Goal: Task Accomplishment & Management: Complete application form

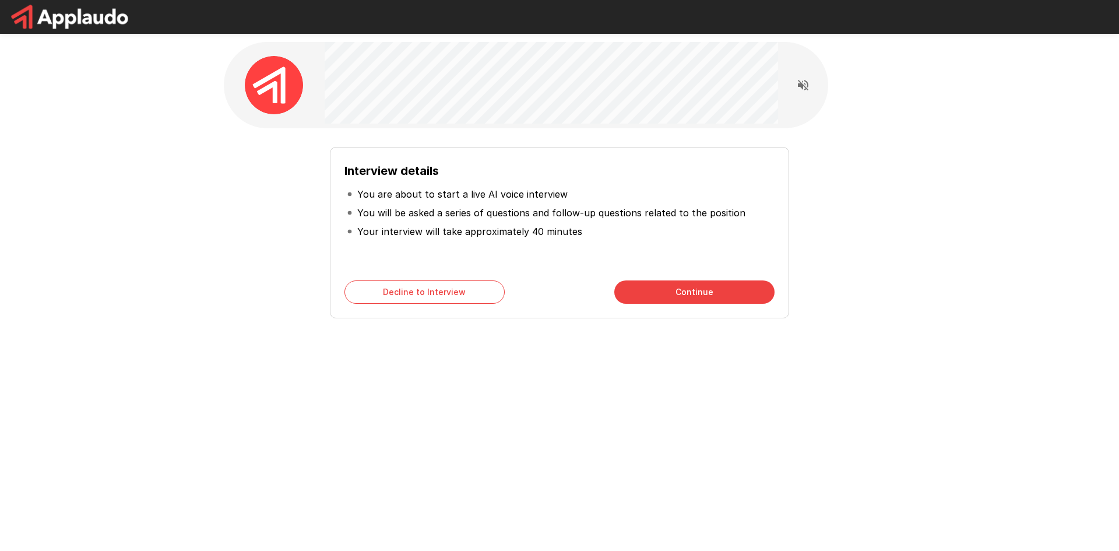
click at [636, 288] on button "Continue" at bounding box center [694, 291] width 160 height 23
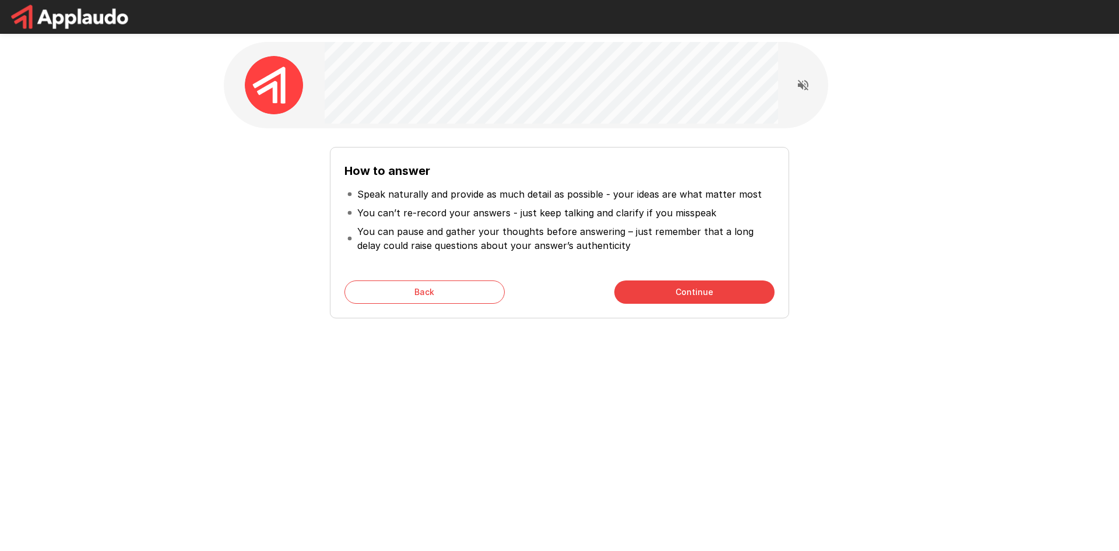
click at [639, 287] on button "Continue" at bounding box center [694, 291] width 160 height 23
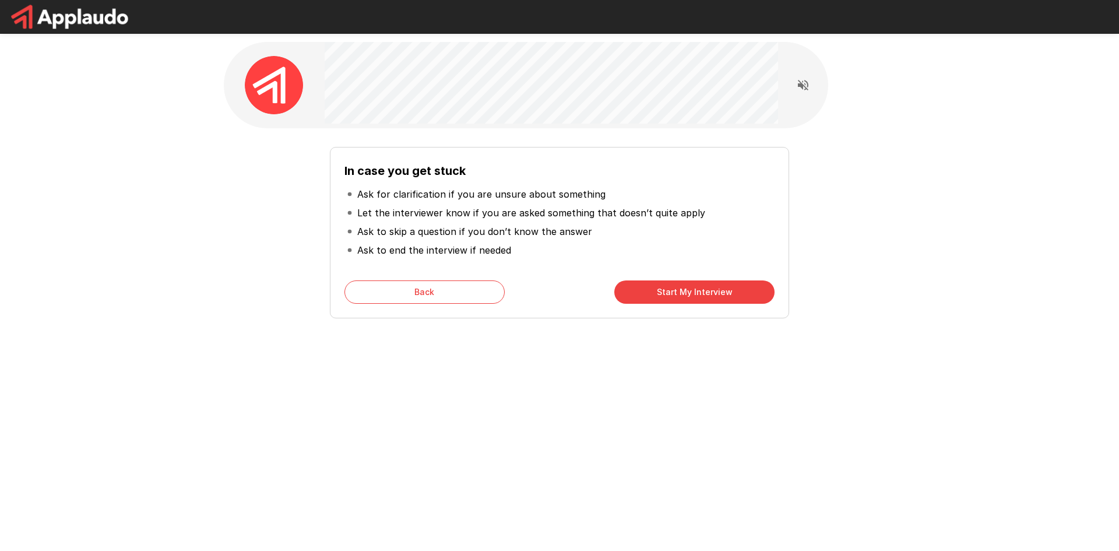
click at [696, 296] on button "Start My Interview" at bounding box center [694, 291] width 160 height 23
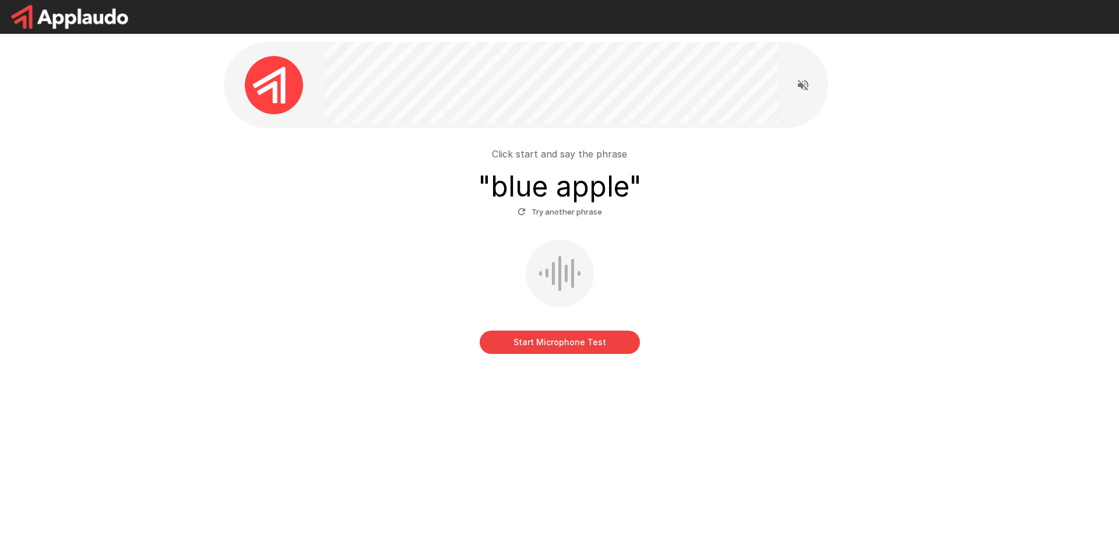
click at [564, 350] on button "Start Microphone Test" at bounding box center [559, 341] width 160 height 23
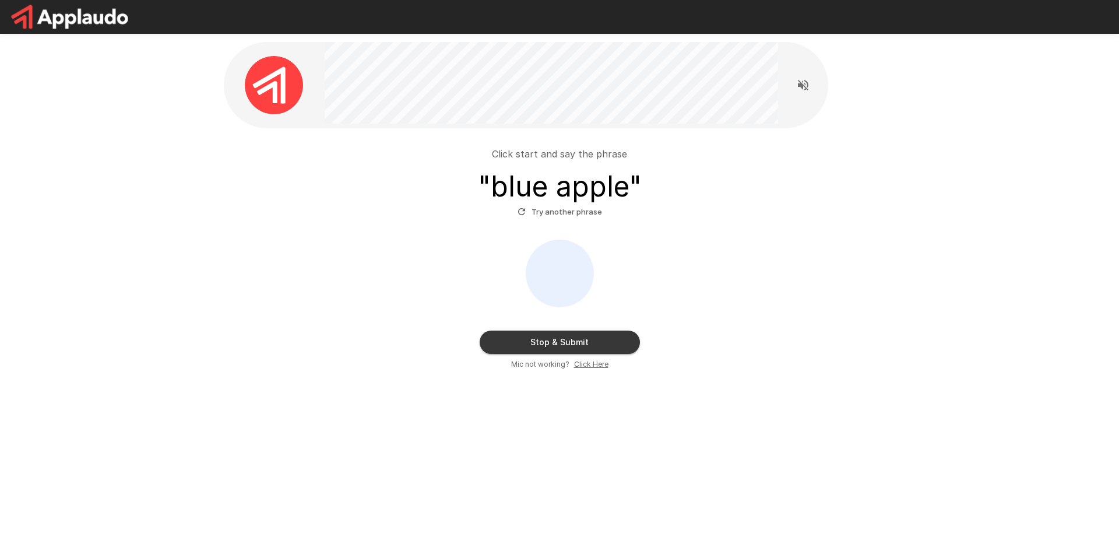
click at [572, 341] on button "Stop & Submit" at bounding box center [559, 341] width 160 height 23
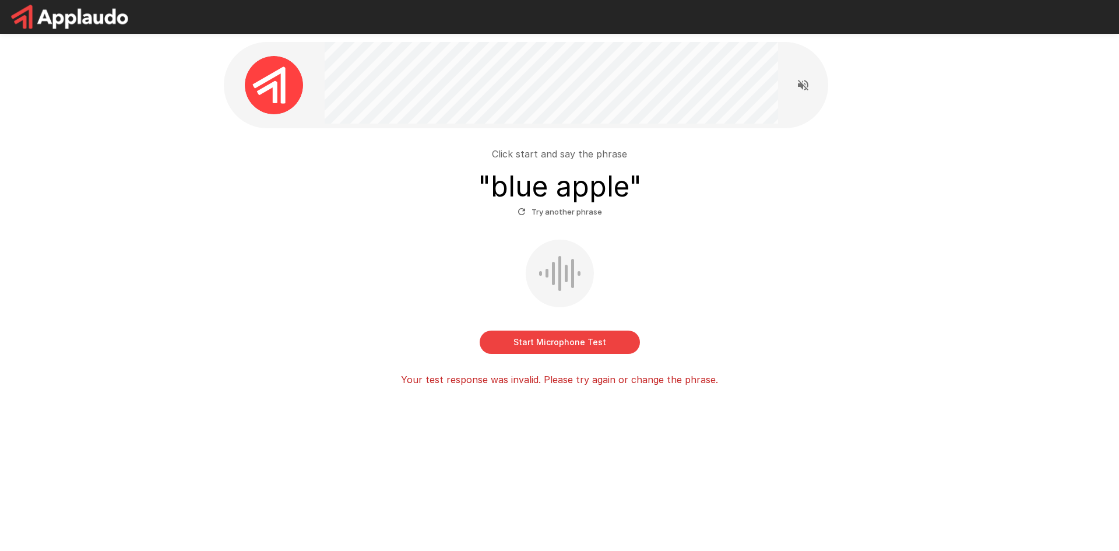
click at [558, 347] on button "Start Microphone Test" at bounding box center [559, 341] width 160 height 23
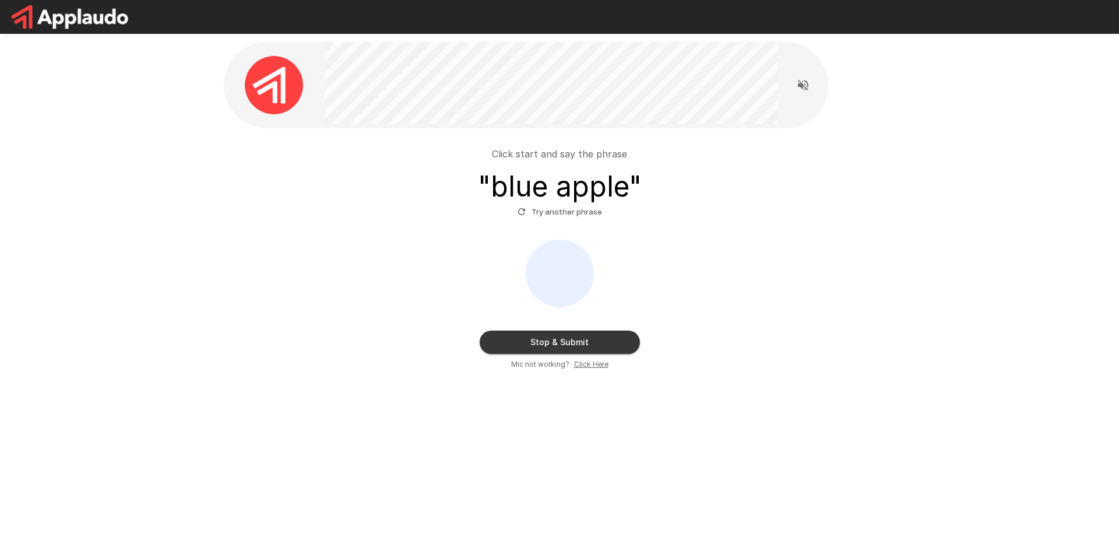
click at [569, 214] on button "Try another phrase" at bounding box center [559, 212] width 90 height 18
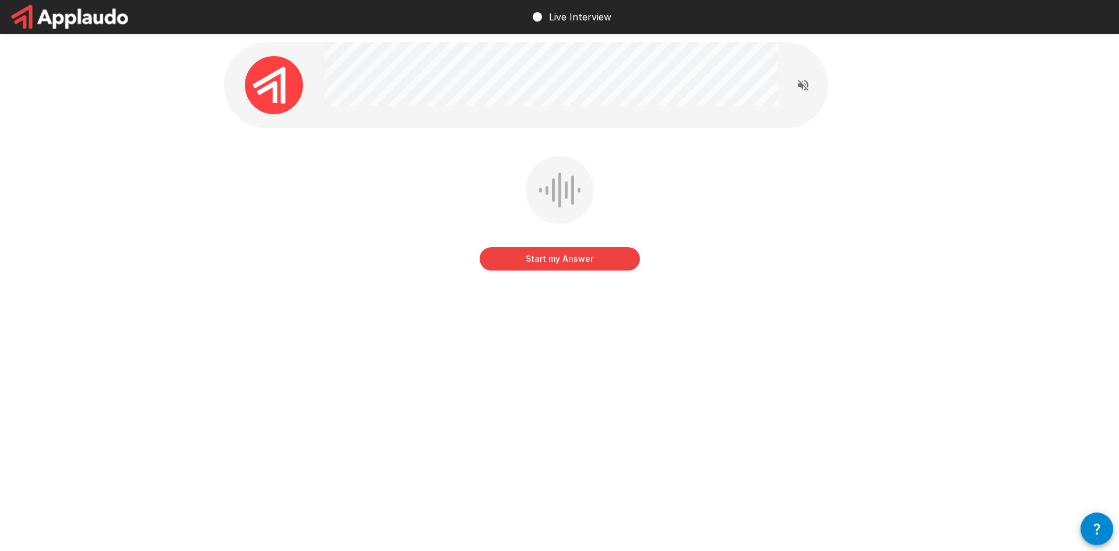
click at [552, 262] on button "Start my Answer" at bounding box center [559, 258] width 160 height 23
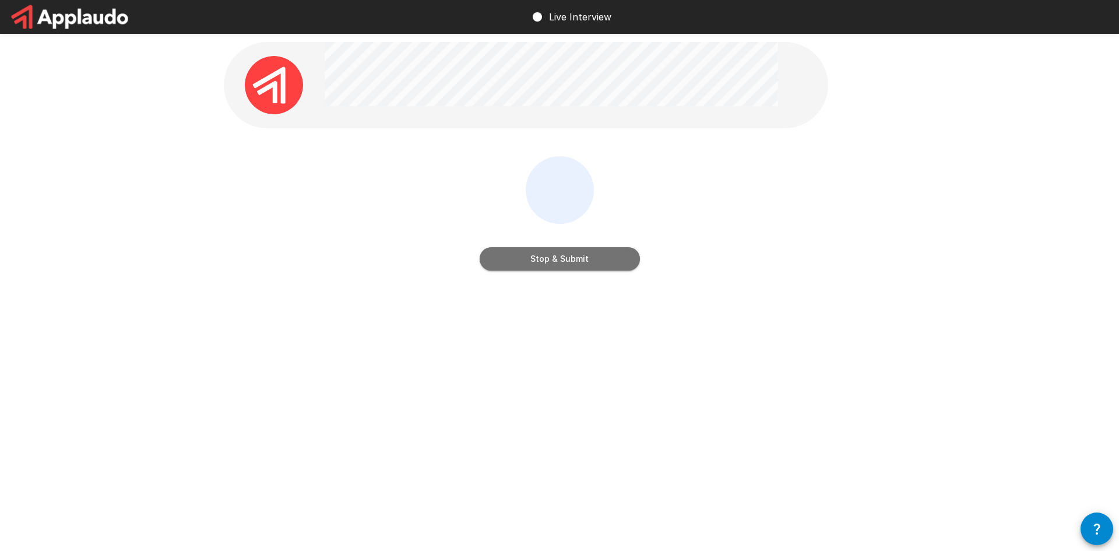
click at [553, 262] on button "Stop & Submit" at bounding box center [559, 258] width 160 height 23
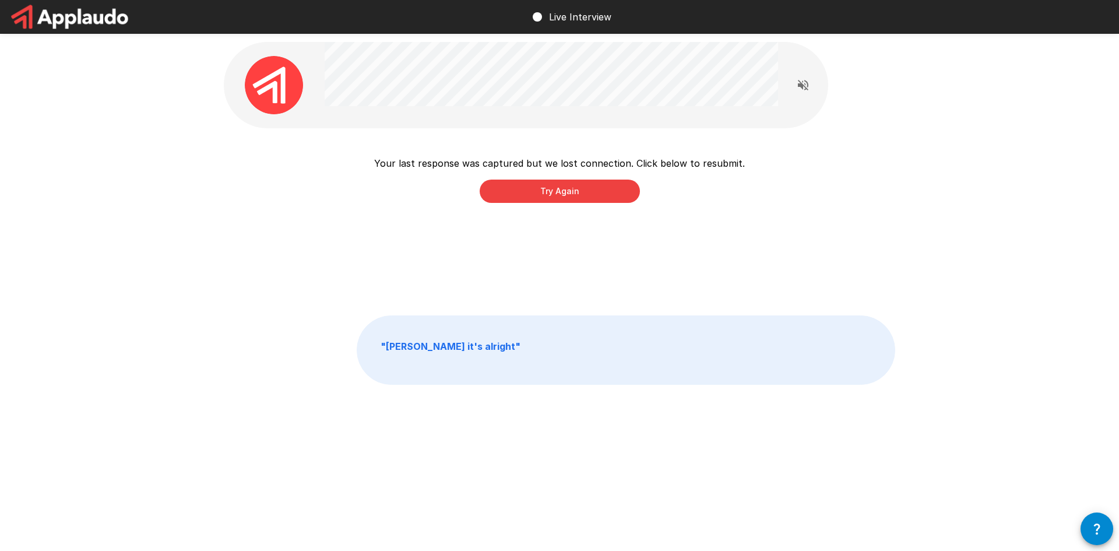
click at [605, 191] on button "Try Again" at bounding box center [559, 190] width 160 height 23
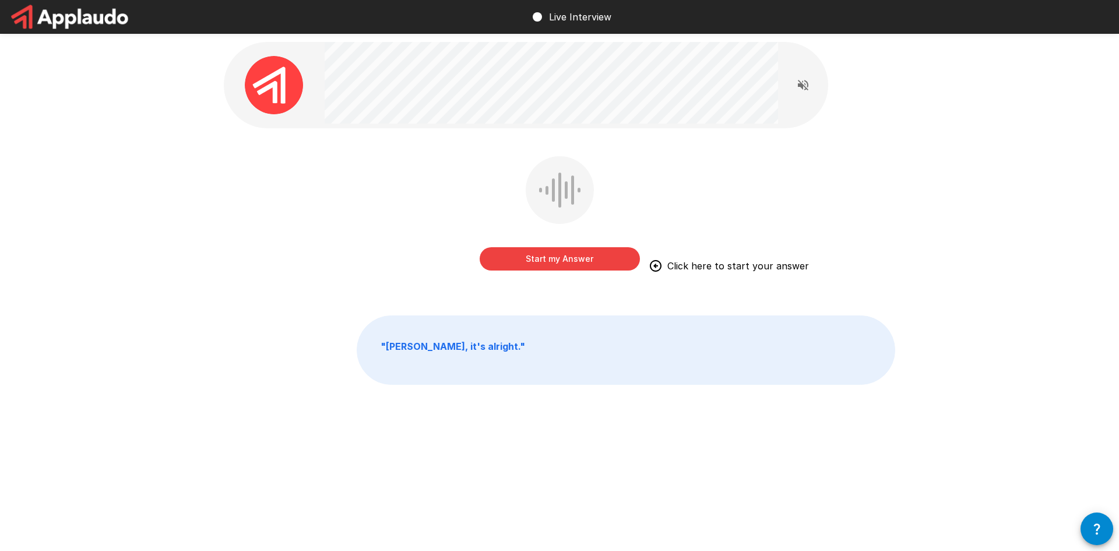
click at [606, 256] on button "Start my Answer" at bounding box center [559, 258] width 160 height 23
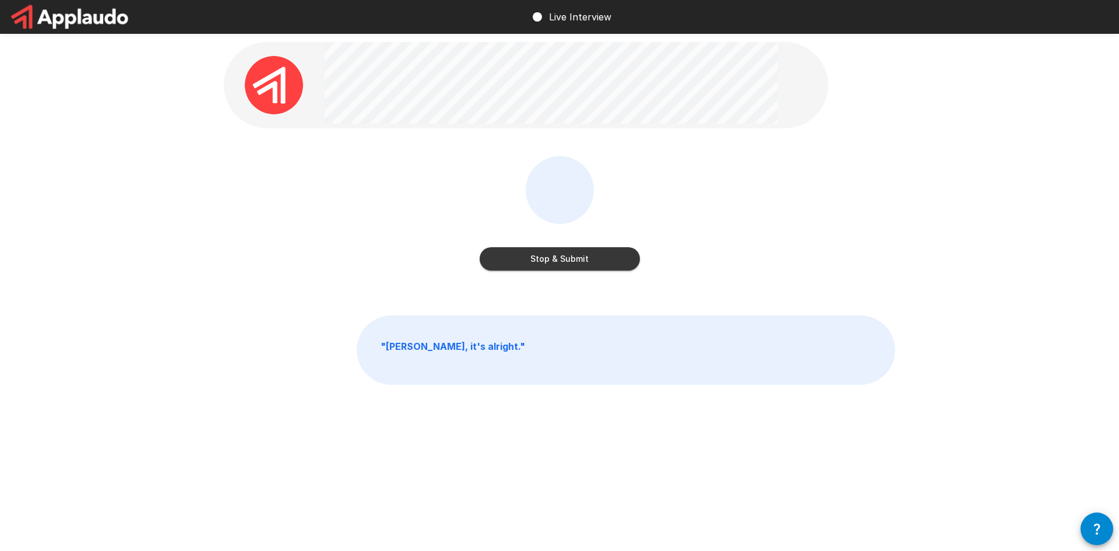
click at [612, 265] on button "Stop & Submit" at bounding box center [559, 258] width 160 height 23
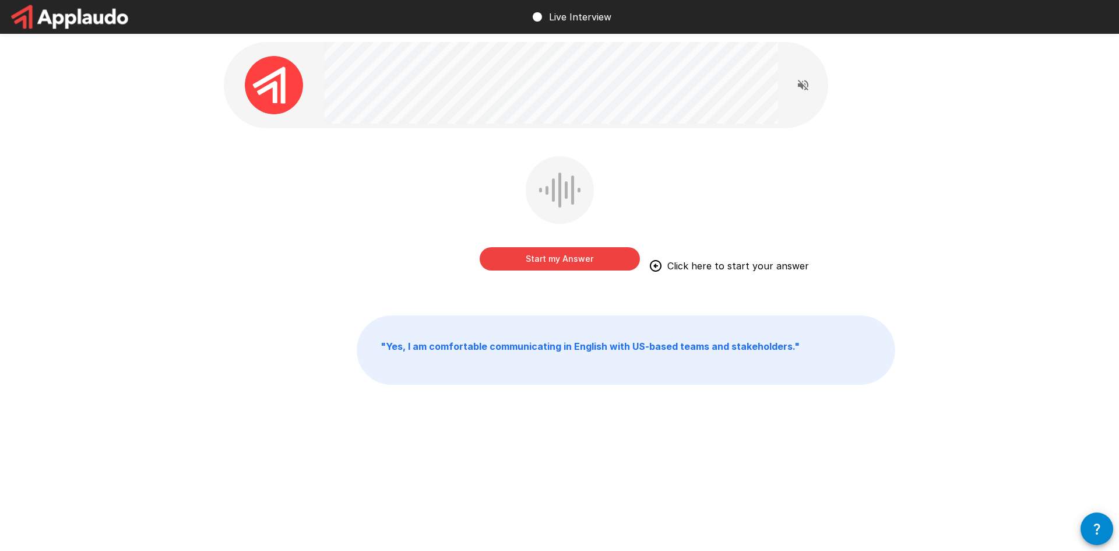
click at [574, 264] on button "Start my Answer" at bounding box center [559, 258] width 160 height 23
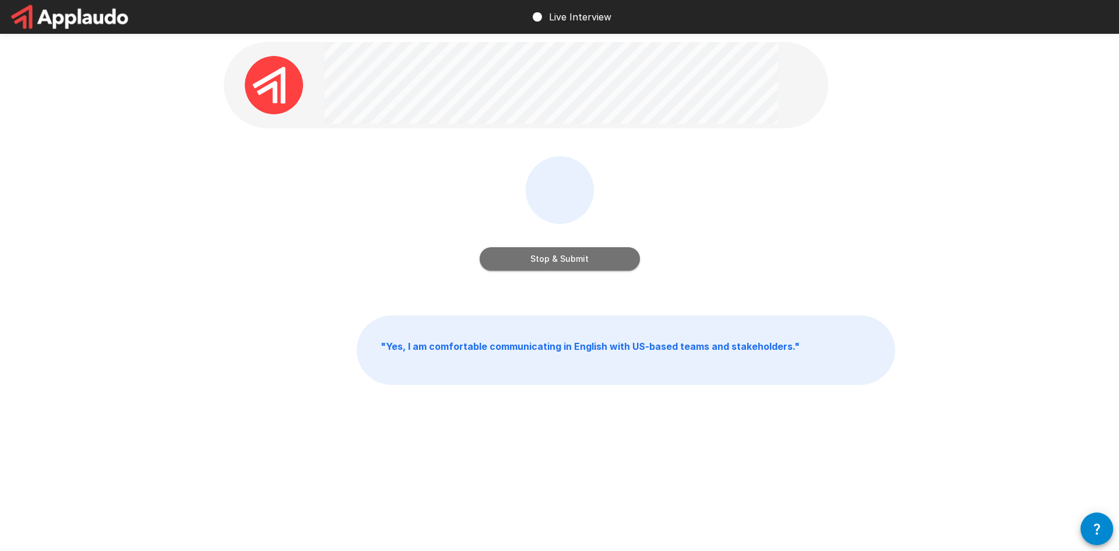
click at [595, 260] on button "Stop & Submit" at bounding box center [559, 258] width 160 height 23
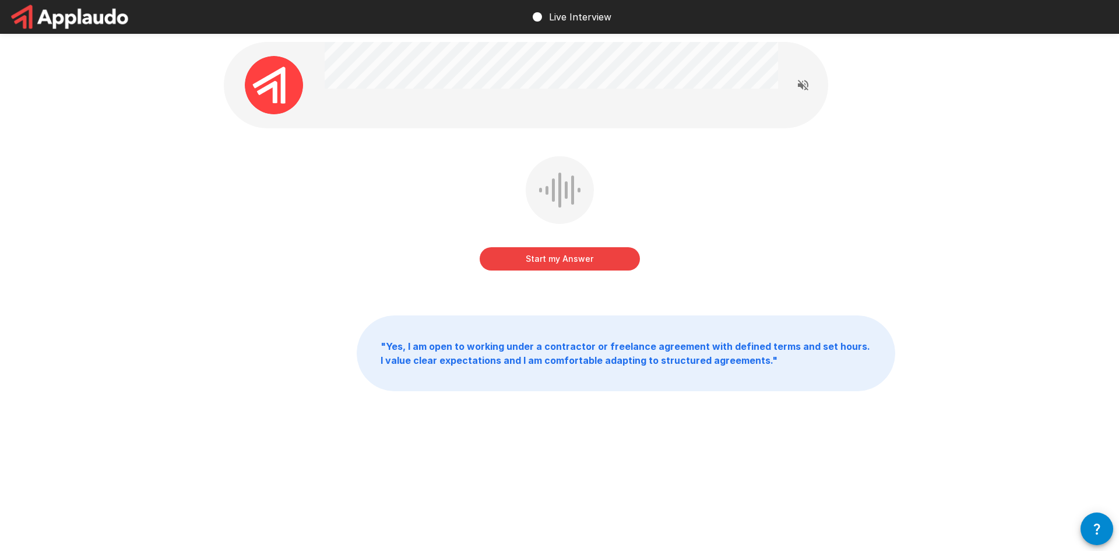
click at [623, 261] on button "Start my Answer" at bounding box center [559, 258] width 160 height 23
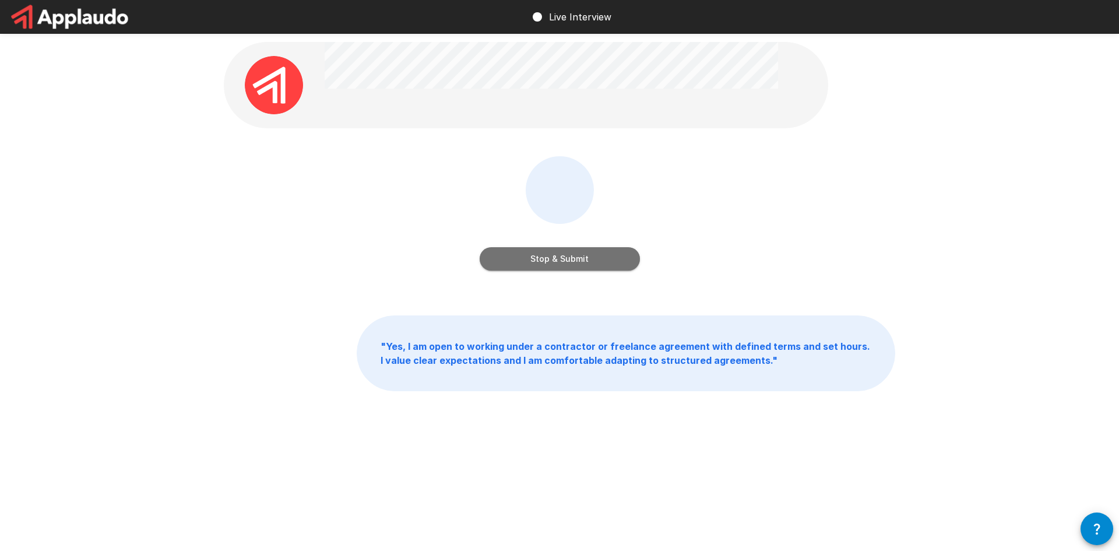
click at [623, 261] on button "Stop & Submit" at bounding box center [559, 258] width 160 height 23
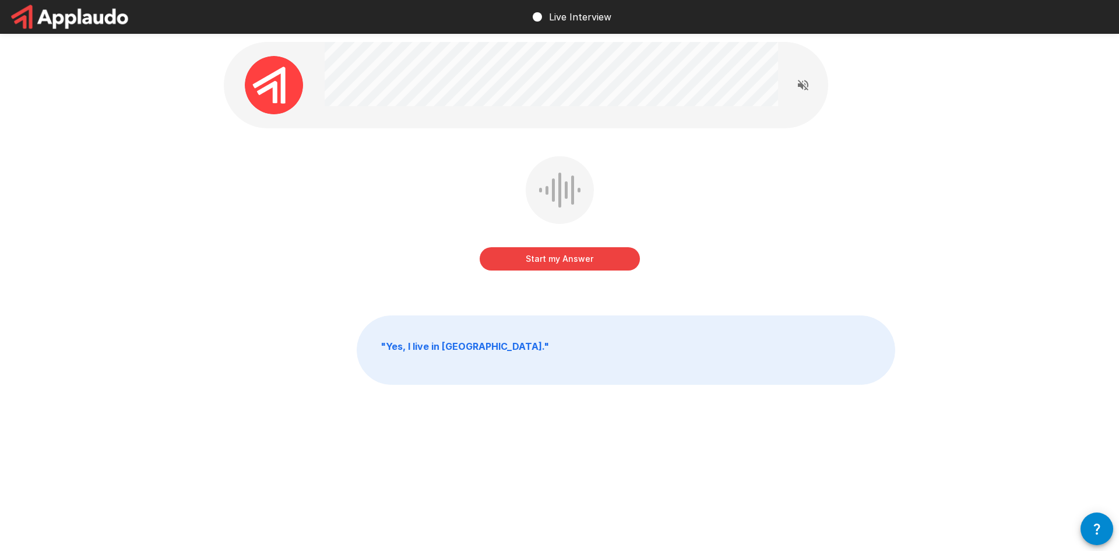
click at [623, 261] on button "Start my Answer" at bounding box center [559, 258] width 160 height 23
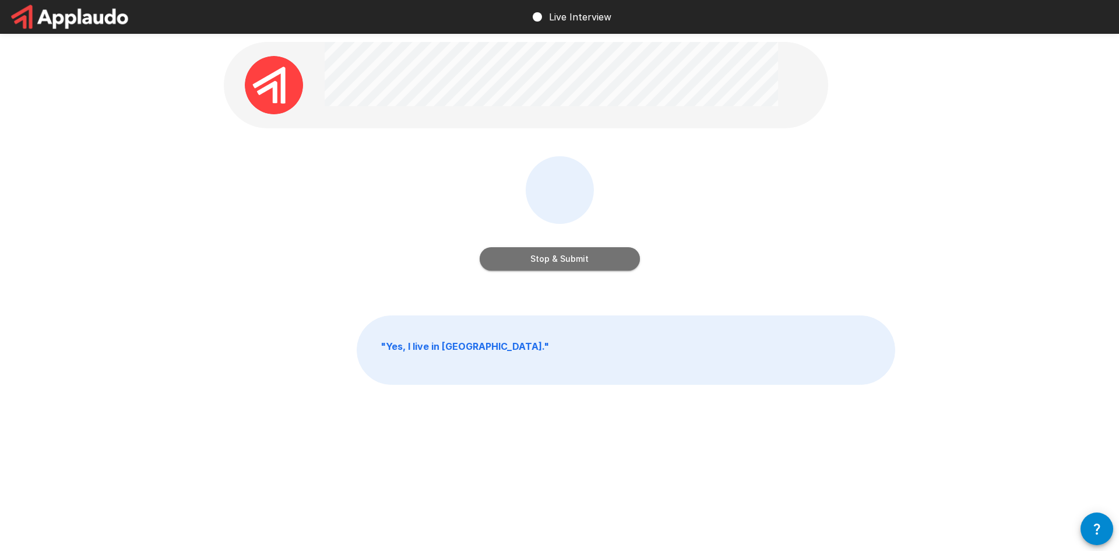
click at [622, 261] on button "Stop & Submit" at bounding box center [559, 258] width 160 height 23
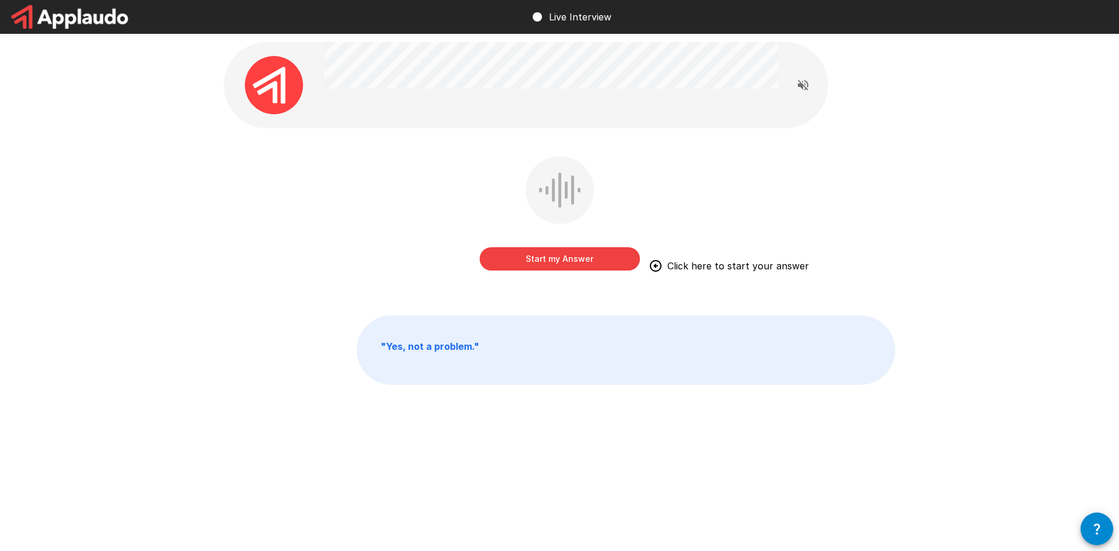
click at [519, 252] on button "Start my Answer" at bounding box center [559, 258] width 160 height 23
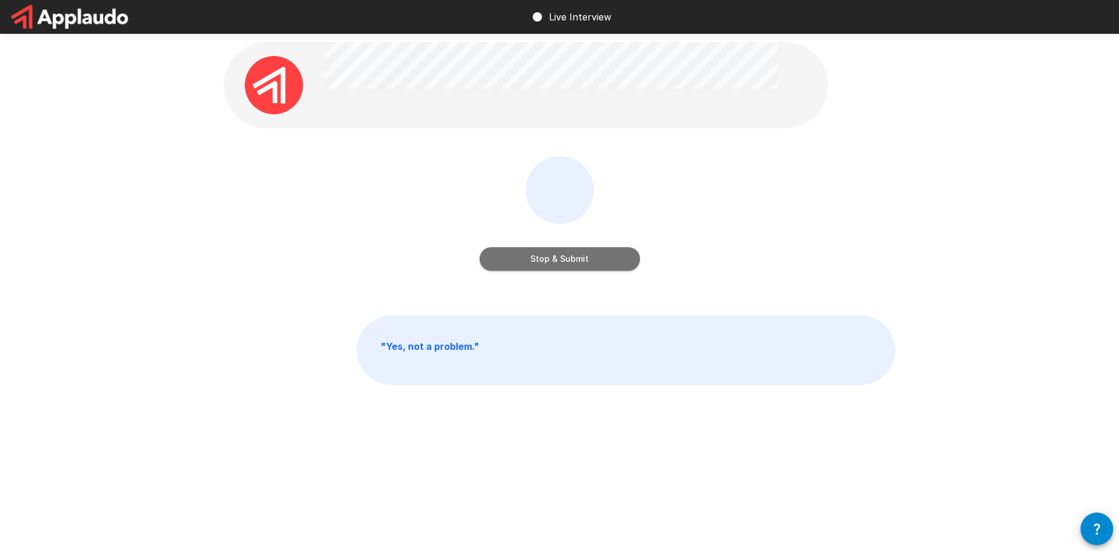
click at [545, 264] on button "Stop & Submit" at bounding box center [559, 258] width 160 height 23
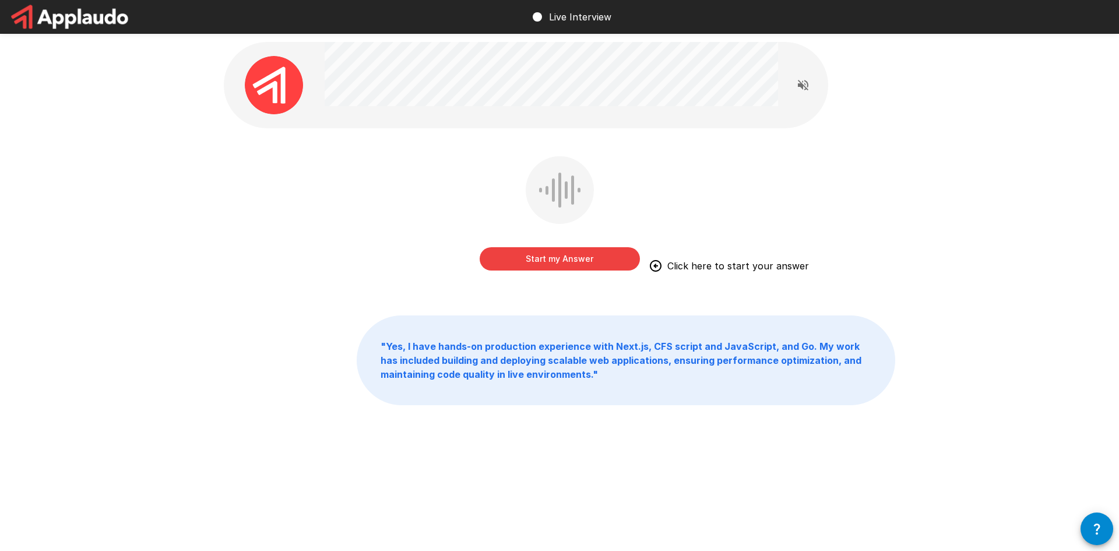
click at [577, 265] on button "Start my Answer" at bounding box center [559, 258] width 160 height 23
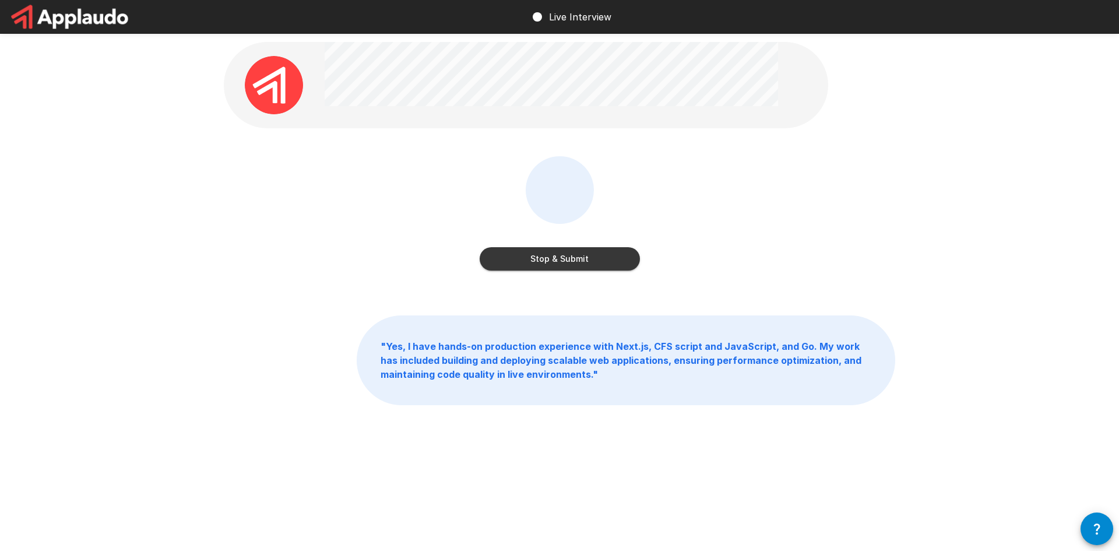
click at [466, 196] on div "Stop & Submit" at bounding box center [559, 221] width 671 height 131
click at [551, 266] on button "Stop & Submit" at bounding box center [559, 258] width 160 height 23
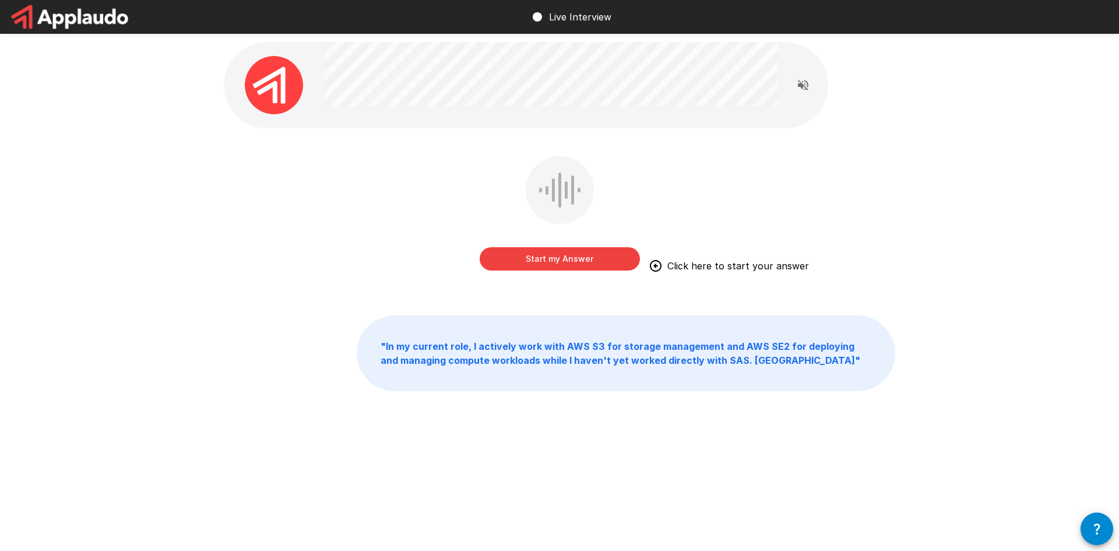
click at [516, 265] on button "Start my Answer" at bounding box center [559, 258] width 160 height 23
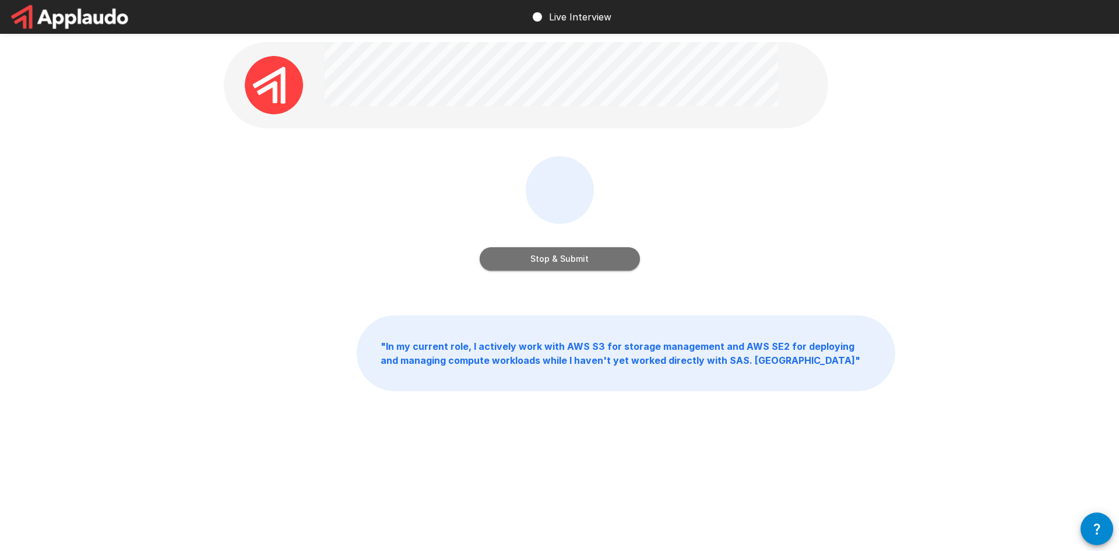
click at [530, 265] on button "Stop & Submit" at bounding box center [559, 258] width 160 height 23
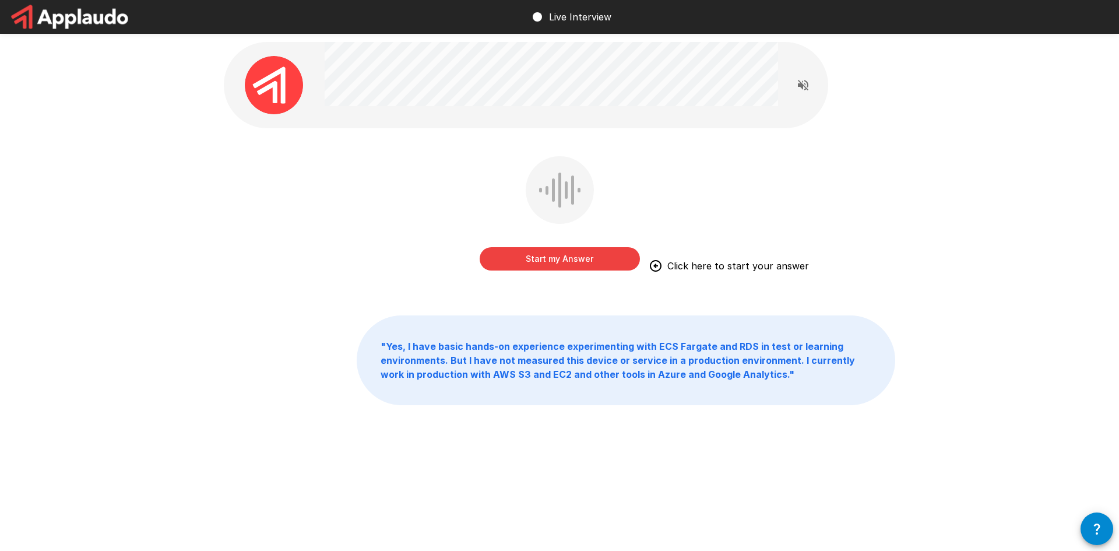
click at [521, 267] on button "Start my Answer" at bounding box center [559, 258] width 160 height 23
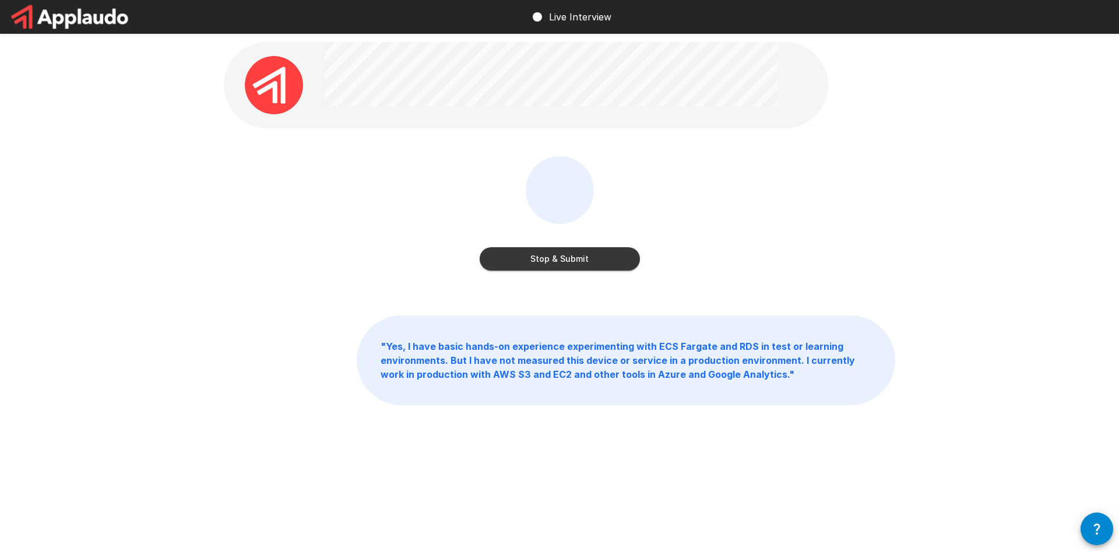
click at [587, 272] on div "Stop & Submit" at bounding box center [559, 215] width 160 height 119
click at [591, 264] on button "Stop & Submit" at bounding box center [559, 258] width 160 height 23
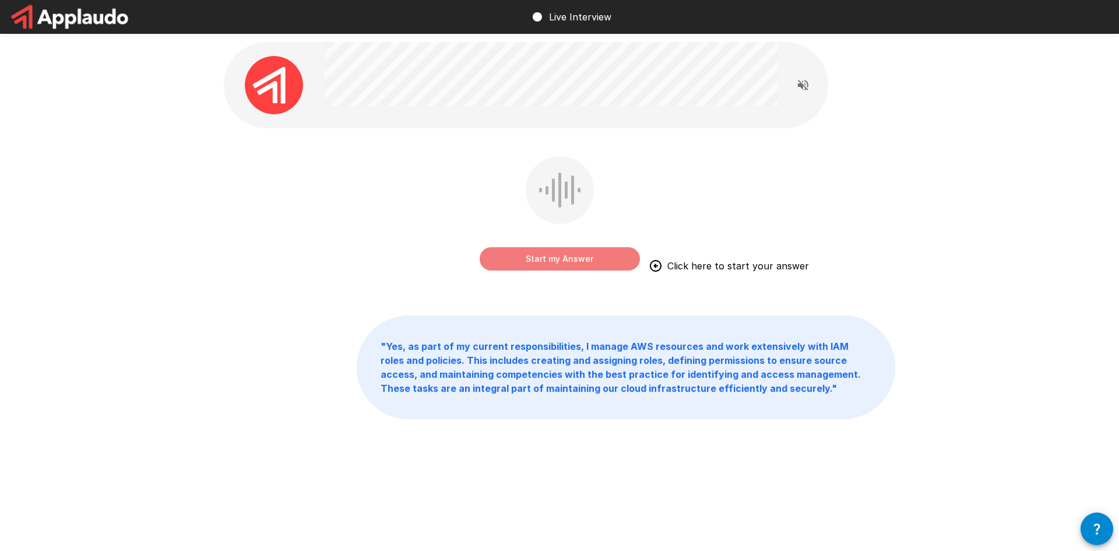
click at [529, 263] on button "Start my Answer" at bounding box center [559, 258] width 160 height 23
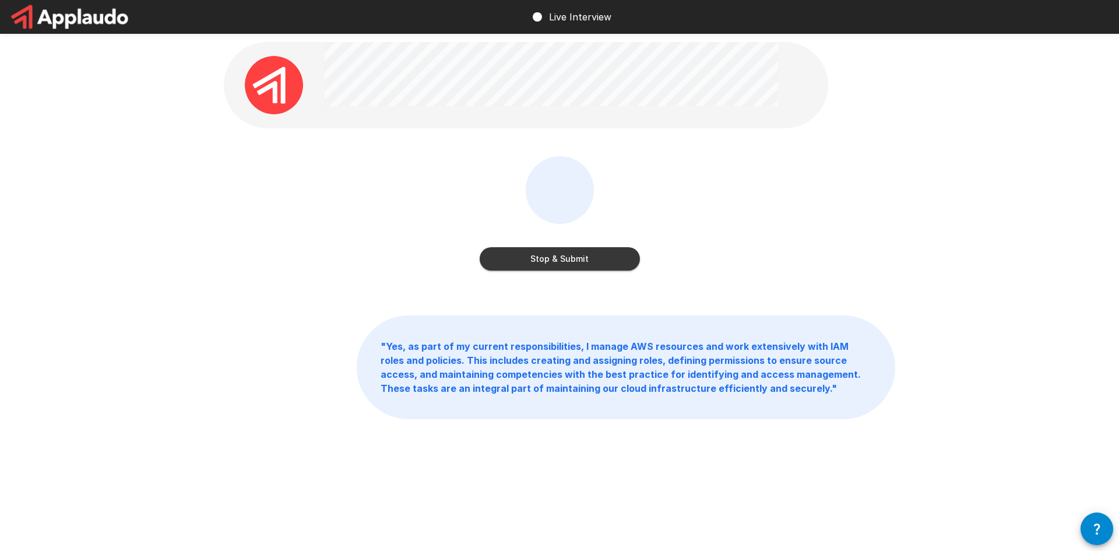
click at [577, 263] on button "Stop & Submit" at bounding box center [559, 258] width 160 height 23
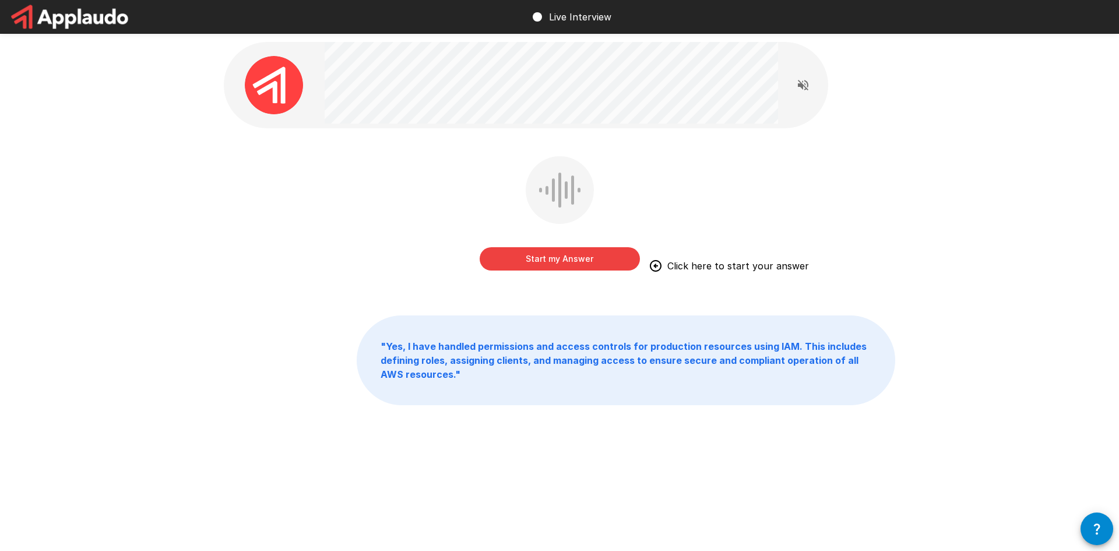
click at [561, 254] on button "Start my Answer" at bounding box center [559, 258] width 160 height 23
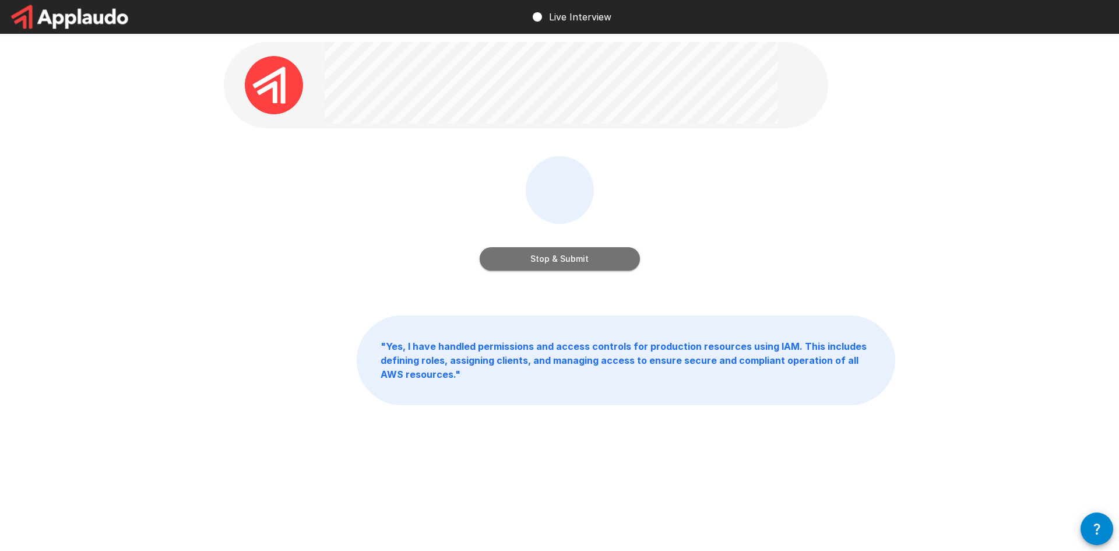
click at [595, 262] on button "Stop & Submit" at bounding box center [559, 258] width 160 height 23
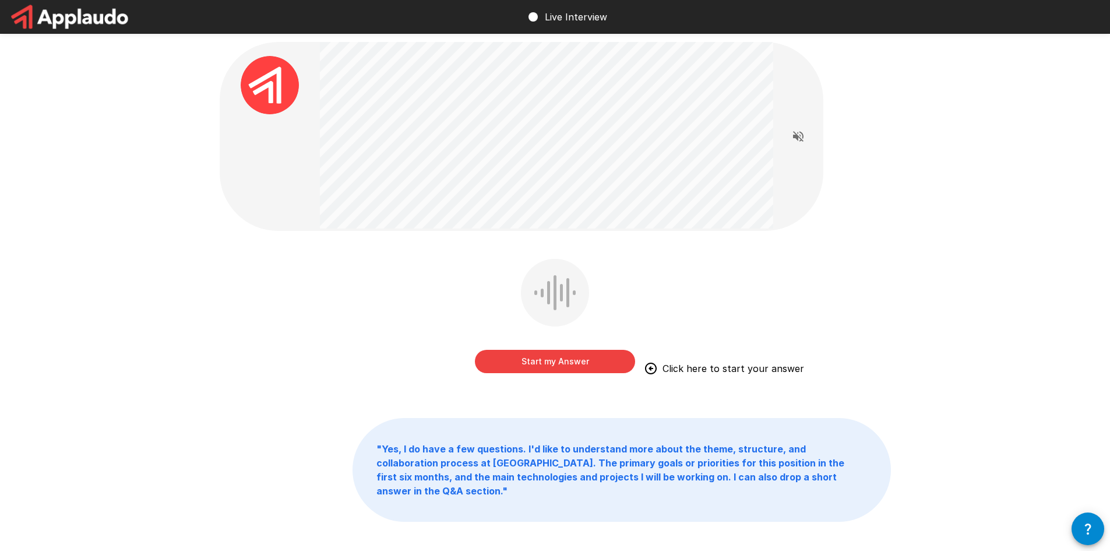
click at [495, 351] on button "Start my Answer" at bounding box center [555, 361] width 160 height 23
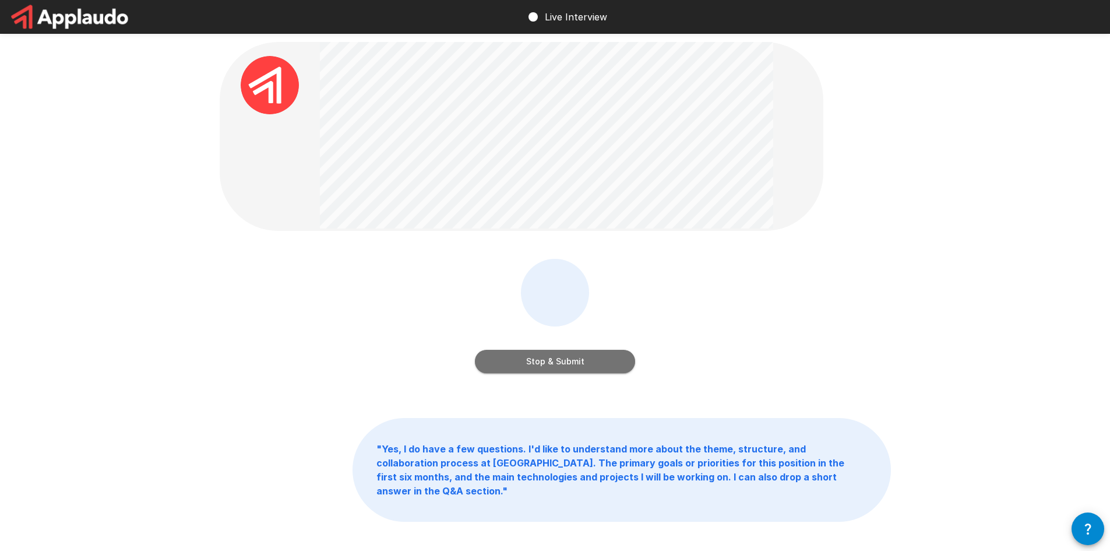
click at [604, 361] on button "Stop & Submit" at bounding box center [555, 361] width 160 height 23
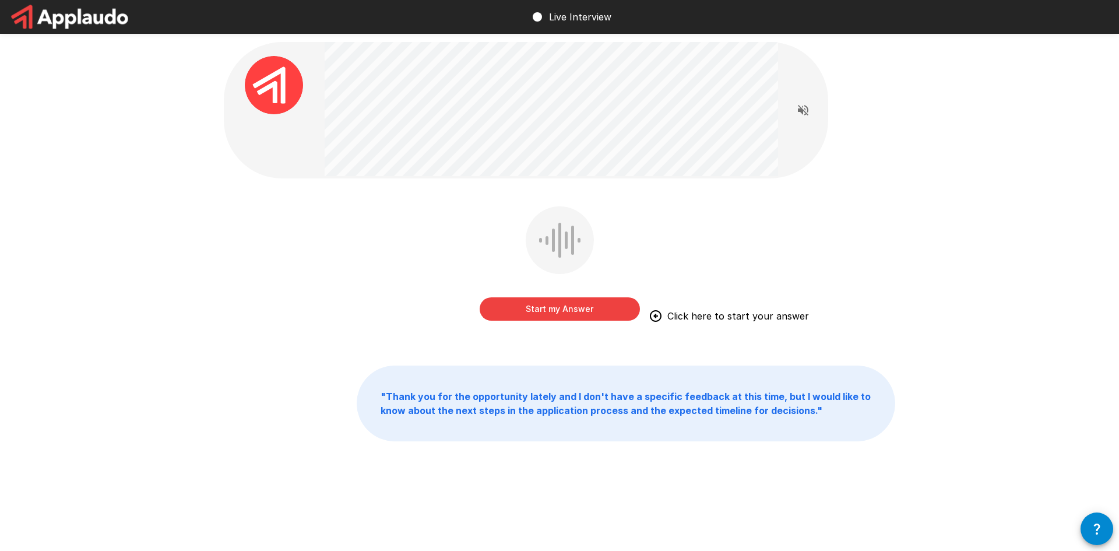
click at [514, 304] on button "Start my Answer" at bounding box center [559, 308] width 160 height 23
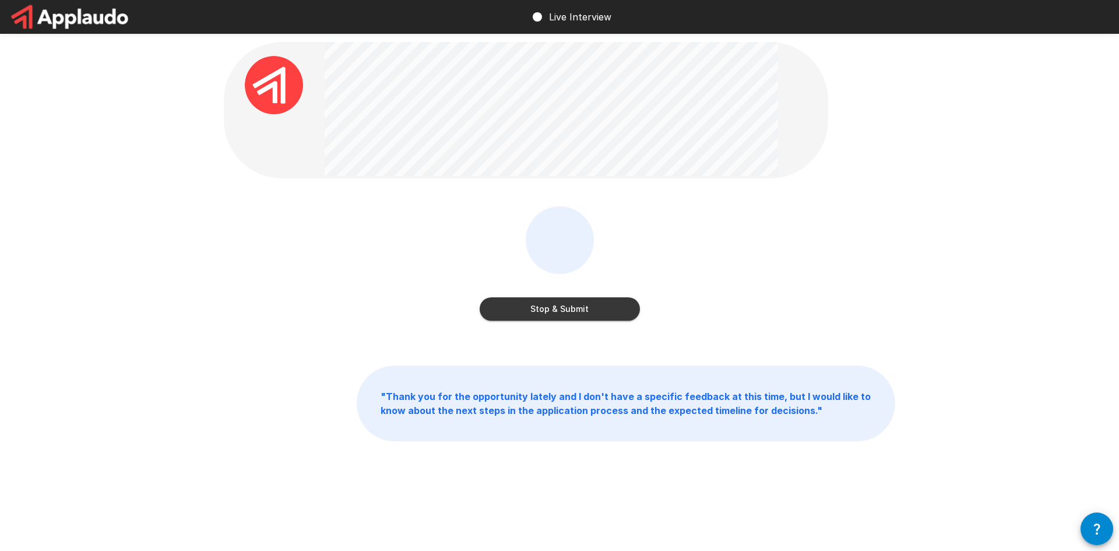
click at [517, 309] on button "Stop & Submit" at bounding box center [559, 308] width 160 height 23
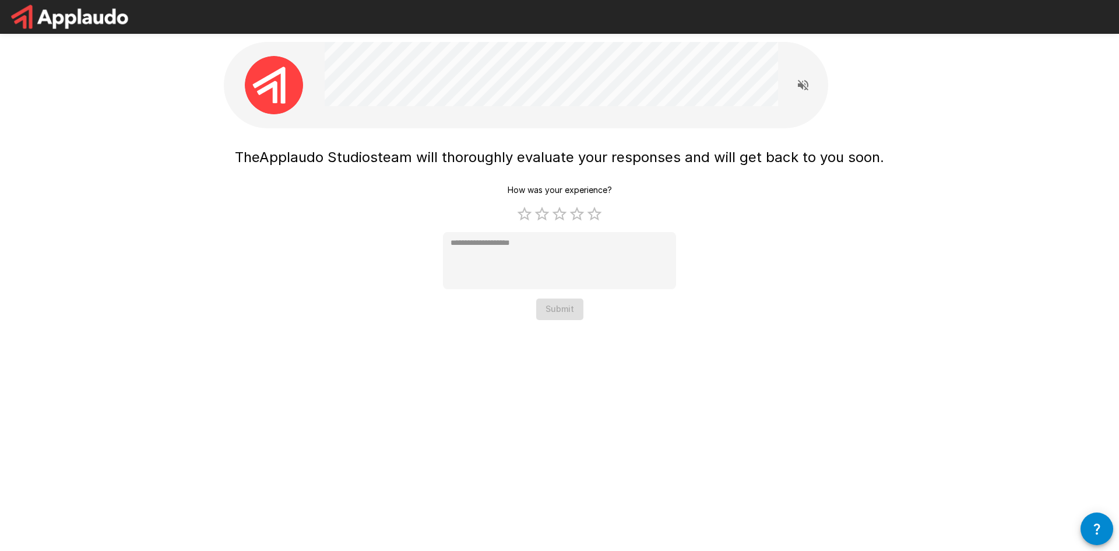
click at [600, 223] on div "How was your experience? 1 Star 2 Stars 3 Stars 4 Stars 5 Stars Empty * Submit" at bounding box center [559, 249] width 233 height 140
click at [595, 219] on label "5 Stars" at bounding box center [594, 213] width 17 height 17
type textarea "*"
click at [565, 313] on button "Submit" at bounding box center [559, 309] width 47 height 22
